Goal: Check status: Check status

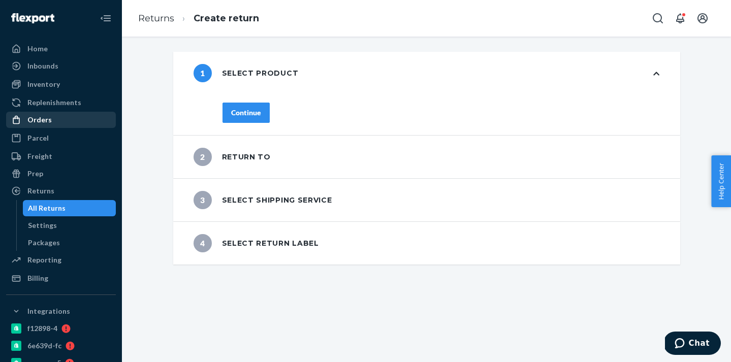
click at [43, 118] on div "Orders" at bounding box center [39, 120] width 24 height 10
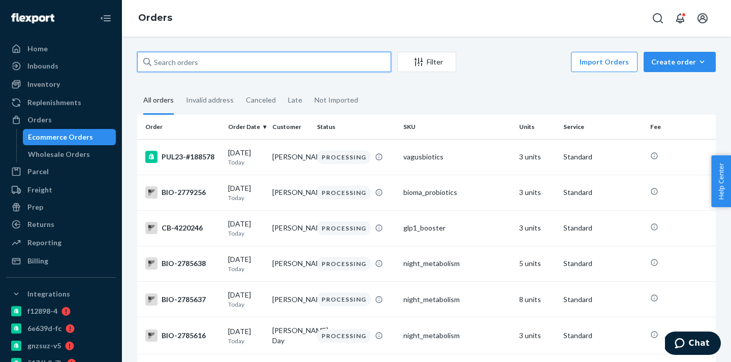
click at [198, 59] on input "text" at bounding box center [264, 62] width 254 height 20
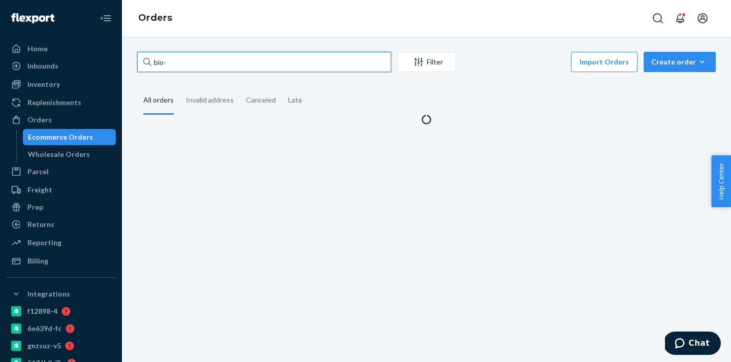
paste input "2765393"
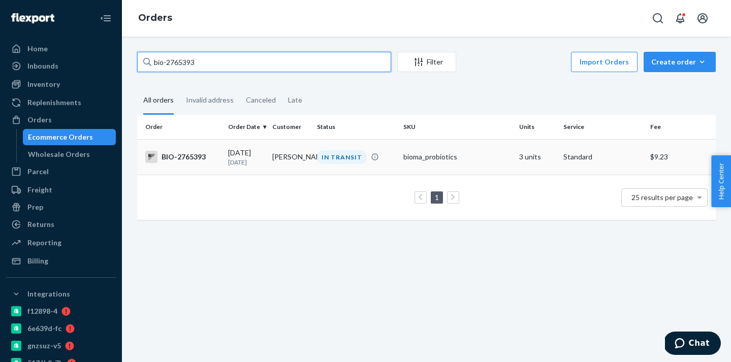
type input "bio-2765393"
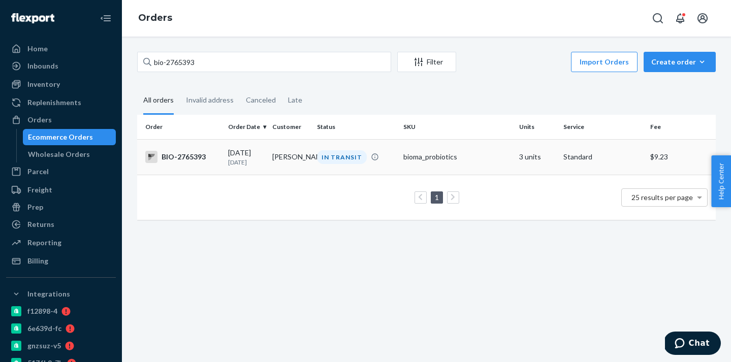
click at [302, 161] on td "[PERSON_NAME]" at bounding box center [290, 157] width 44 height 36
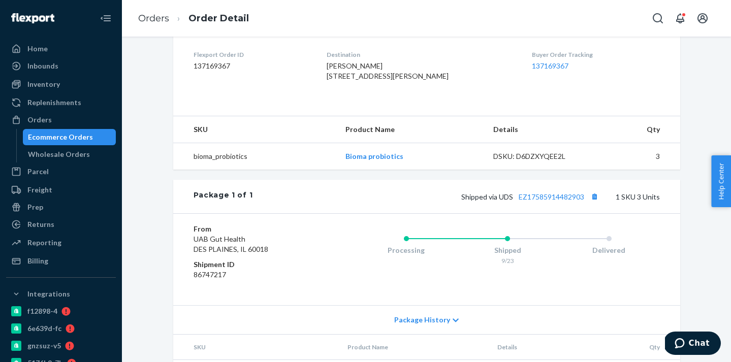
scroll to position [332, 0]
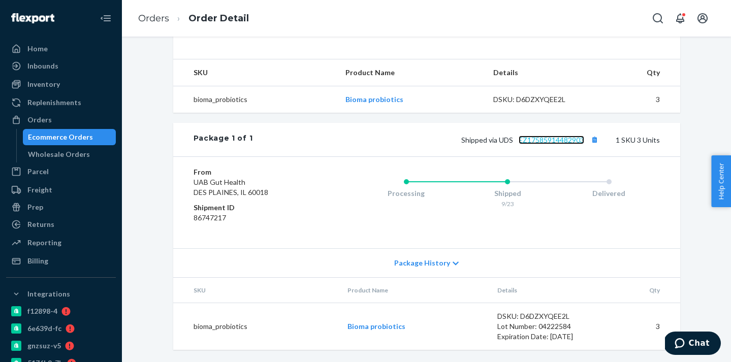
click at [560, 139] on link "EZ17585914482903" at bounding box center [550, 140] width 65 height 9
